Goal: Complete application form

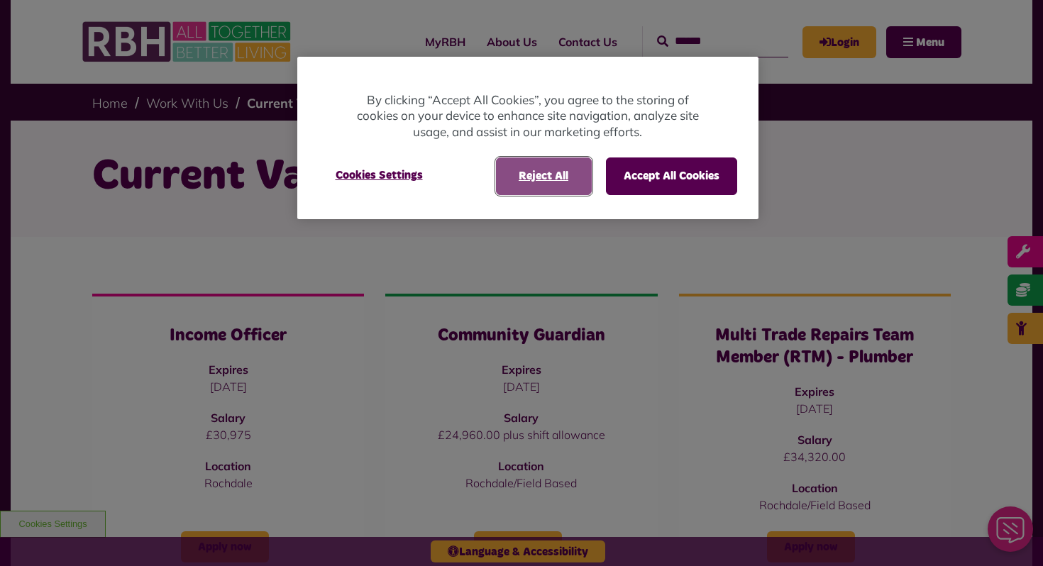
click at [574, 181] on button "Reject All" at bounding box center [544, 176] width 96 height 37
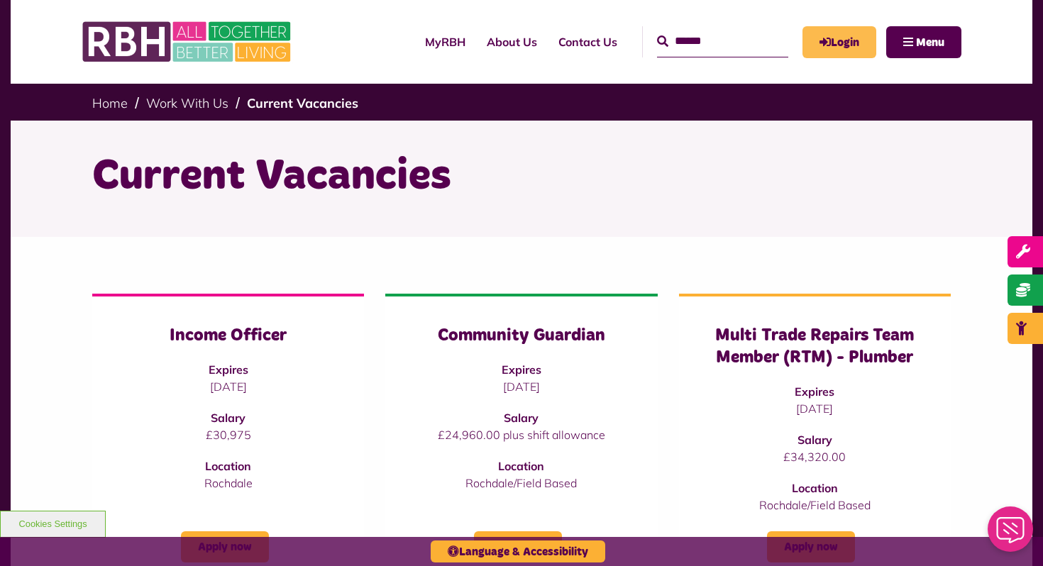
click at [833, 56] on link "Login" at bounding box center [840, 42] width 74 height 32
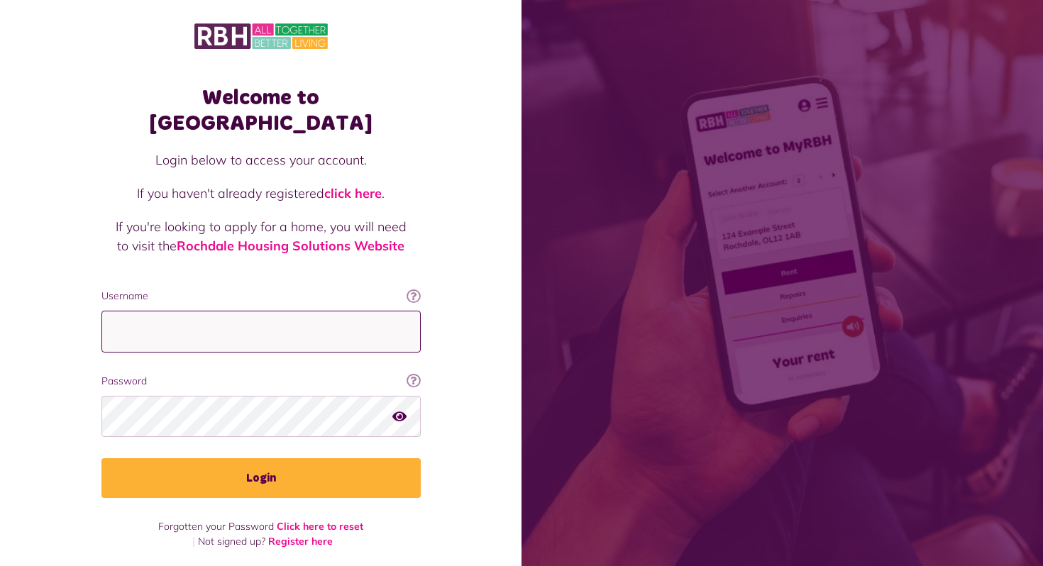
click at [345, 311] on input "Username" at bounding box center [260, 332] width 319 height 42
click at [339, 336] on fieldset "Username This will be the email you used when you originally registered with My…" at bounding box center [260, 393] width 319 height 209
click at [312, 311] on input "Username" at bounding box center [260, 332] width 319 height 42
type input "**********"
click at [279, 535] on link "Register here" at bounding box center [300, 541] width 65 height 13
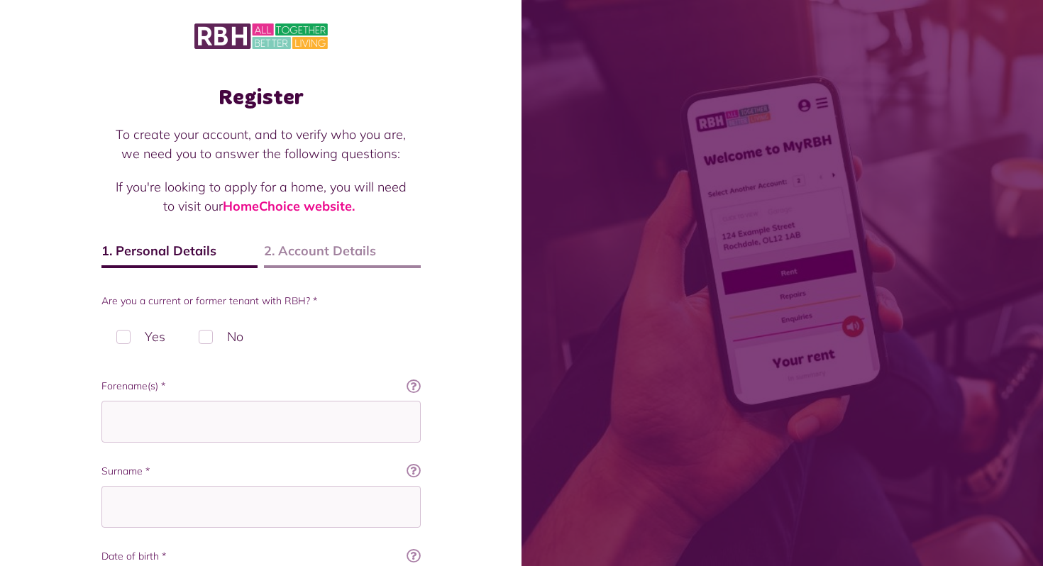
click at [204, 329] on label "No" at bounding box center [221, 337] width 75 height 42
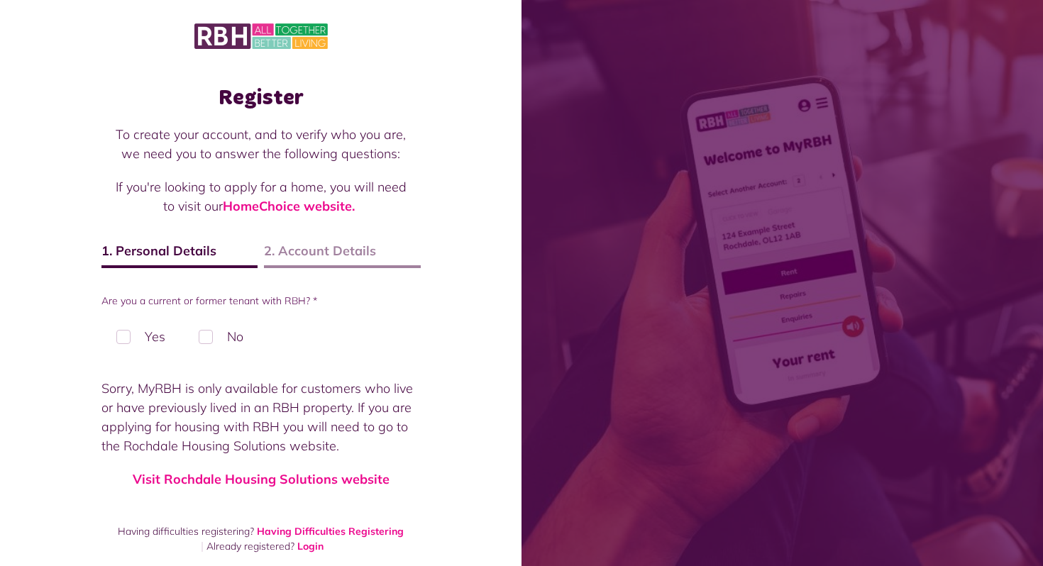
scroll to position [9, 0]
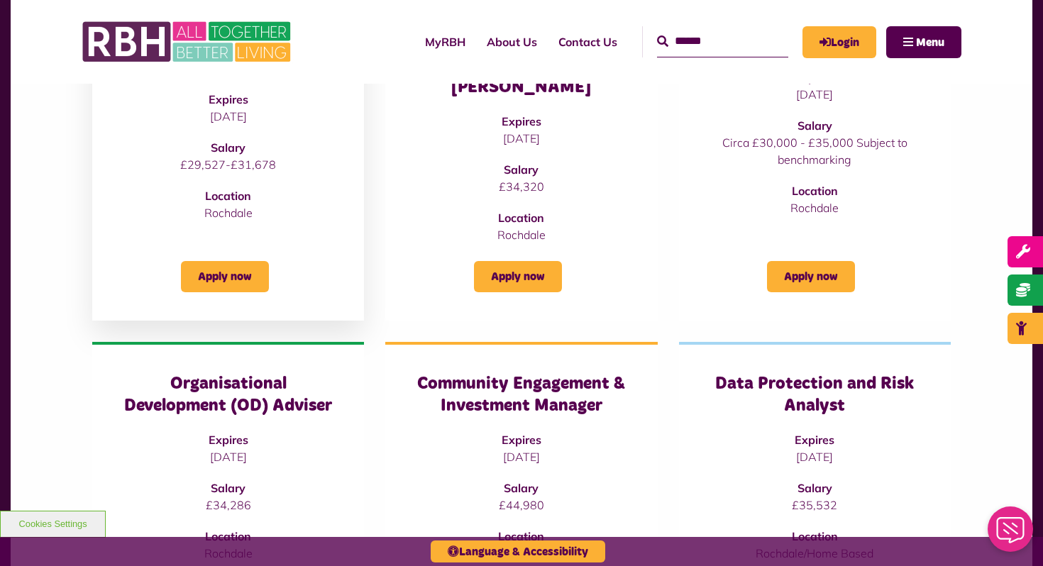
scroll to position [596, 0]
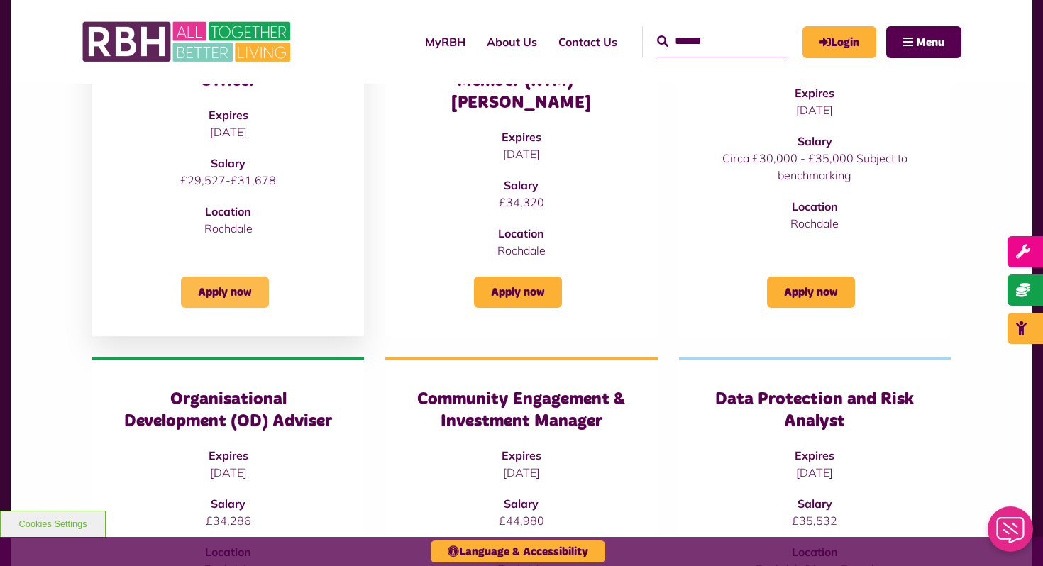
click at [221, 277] on link "Apply now" at bounding box center [225, 292] width 88 height 31
